Goal: Task Accomplishment & Management: Manage account settings

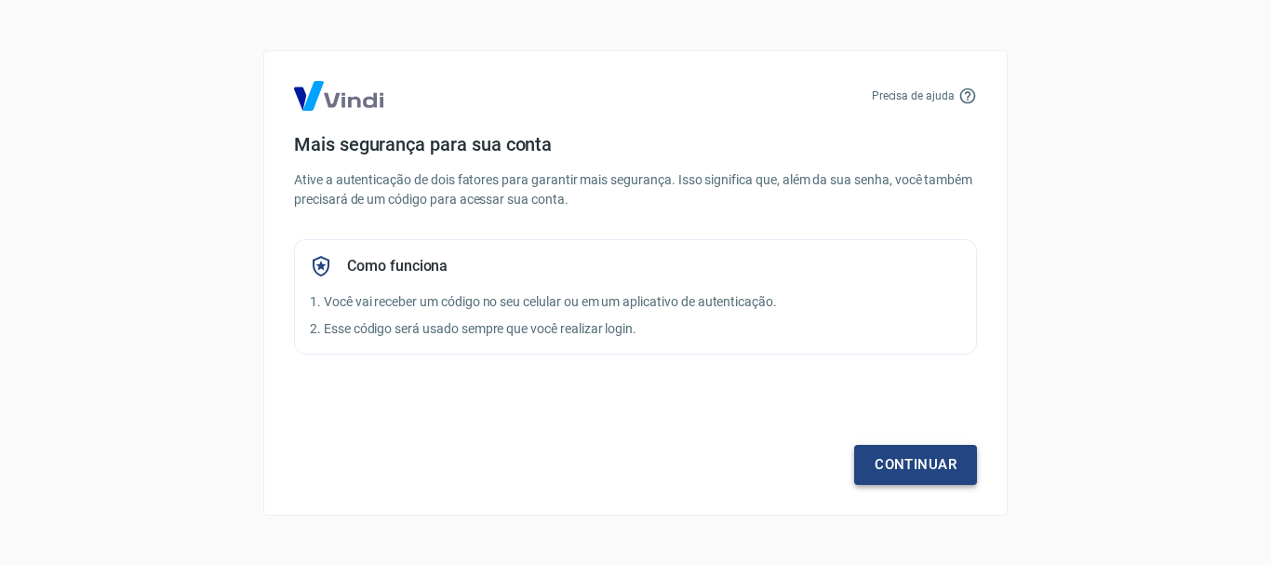
click at [901, 465] on link "Continuar" at bounding box center [915, 464] width 123 height 39
